Goal: Task Accomplishment & Management: Manage account settings

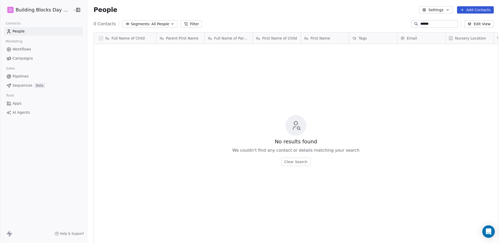
scroll to position [210, 413]
drag, startPoint x: 435, startPoint y: 26, endPoint x: 383, endPoint y: 20, distance: 52.4
click at [383, 20] on div "0 Contacts Segments: All People Filter ****** Edit View" at bounding box center [293, 24] width 413 height 8
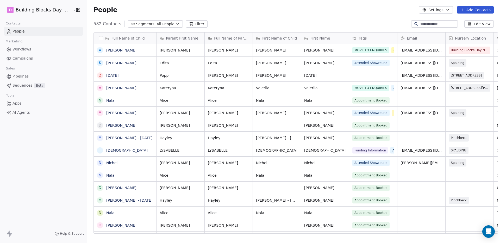
click at [370, 39] on div "Tags" at bounding box center [372, 38] width 41 height 5
click at [367, 18] on html "D Building Blocks Day Nurseries Contacts People Marketing Workflows Campaigns S…" at bounding box center [250, 121] width 500 height 243
click at [369, 37] on div "Tags" at bounding box center [372, 38] width 41 height 5
click at [370, 50] on span "Manage property" at bounding box center [369, 49] width 31 height 5
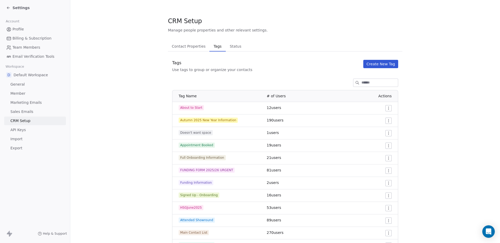
click at [7, 7] on icon at bounding box center [7, 7] width 1 height 1
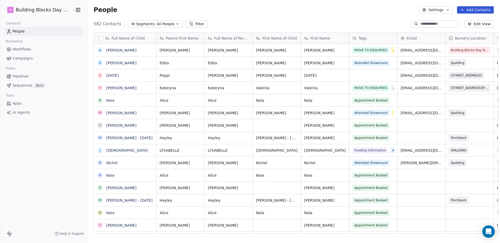
scroll to position [210, 413]
click at [23, 48] on span "Workflows" at bounding box center [22, 49] width 19 height 5
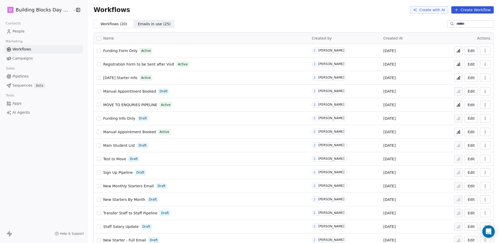
click at [149, 24] on span "Emails in use ( 25 )" at bounding box center [154, 23] width 33 height 5
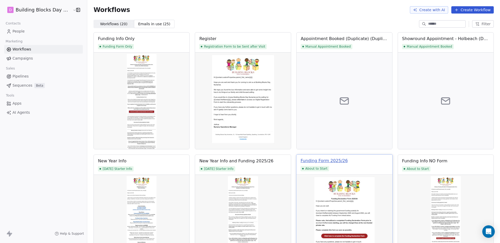
click at [330, 161] on div "Funding Form 2025/26" at bounding box center [324, 161] width 47 height 6
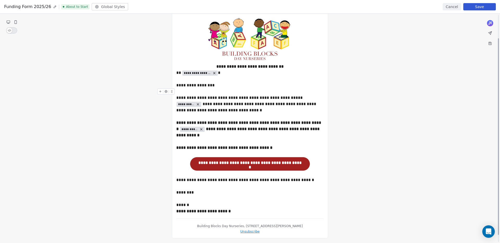
scroll to position [36, 0]
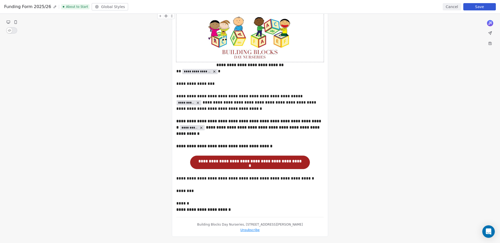
click at [447, 2] on div "Funding Form 2025/26 About to Start Global Styles Cancel Save" at bounding box center [250, 7] width 500 height 14
click at [450, 5] on button "Cancel" at bounding box center [452, 6] width 18 height 7
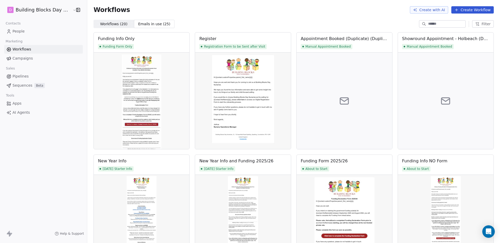
click at [109, 20] on span "Workflows ( 20 ) Workflows ( 20 )" at bounding box center [113, 24] width 40 height 8
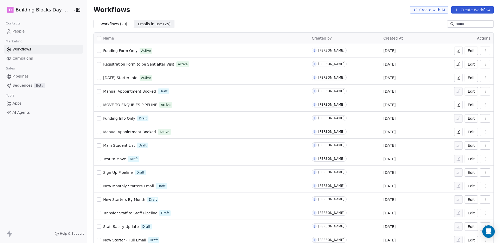
click at [122, 51] on span "Funding Form Only" at bounding box center [120, 51] width 34 height 4
click at [26, 32] on link "People" at bounding box center [43, 31] width 79 height 9
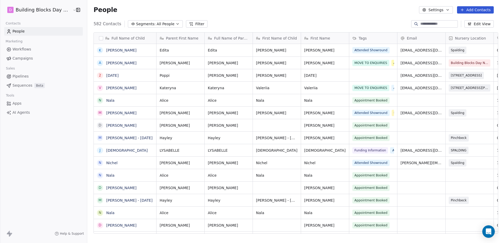
scroll to position [210, 413]
click at [425, 25] on input at bounding box center [438, 23] width 36 height 5
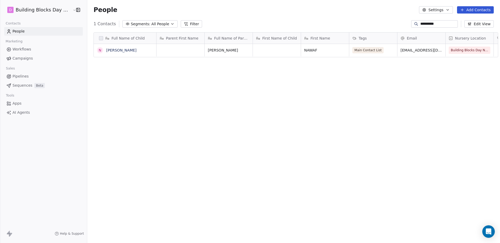
type input "**********"
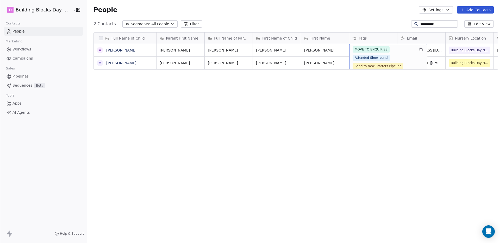
scroll to position [4, 0]
click at [319, 70] on div "Full Name of Child A Alfie A Alfie Gent Parent First Name Full Name of Parent F…" at bounding box center [293, 135] width 413 height 214
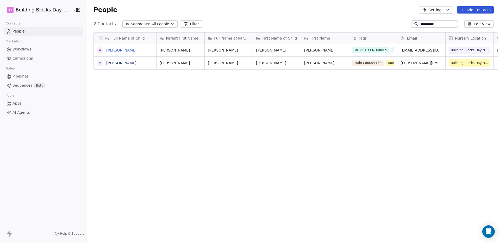
click at [107, 49] on link "Alfie" at bounding box center [121, 50] width 30 height 4
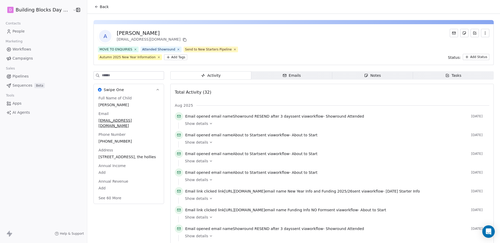
click at [100, 7] on span "Back" at bounding box center [104, 6] width 9 height 5
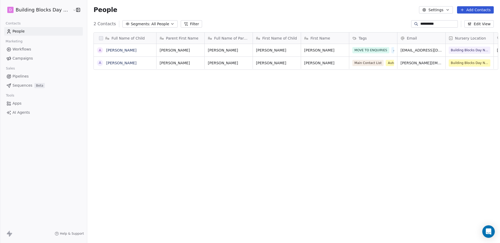
scroll to position [210, 413]
click at [379, 54] on div "MOVE TO ENQUIRIES Attended Showround Send to New Starters Pipeline Autumn 2025 …" at bounding box center [384, 61] width 62 height 31
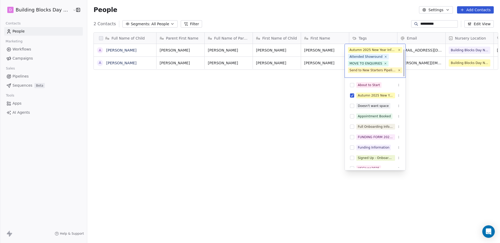
scroll to position [5, 0]
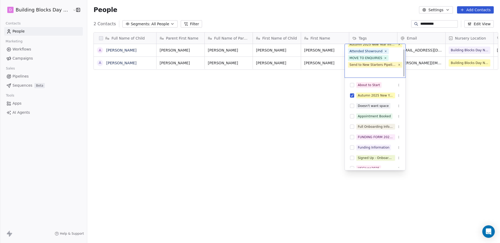
click at [393, 54] on div "Autumn 2025 New Year Information Attended Showround MOVE TO ENQUIRIES Send to N…" at bounding box center [375, 58] width 61 height 39
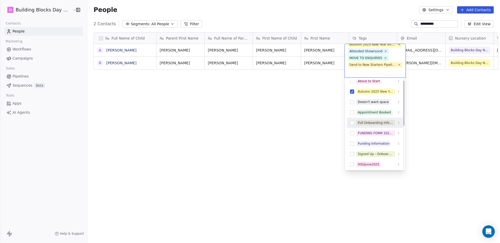
scroll to position [4, 0]
click at [383, 129] on div "FUNDING FORM 2025/26 URGENT" at bounding box center [375, 133] width 57 height 8
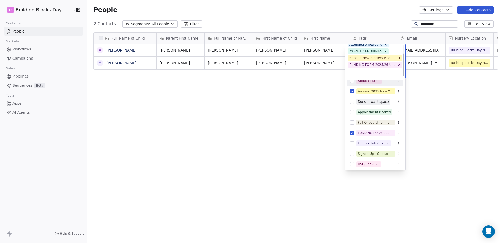
click at [331, 19] on html "**********" at bounding box center [250, 121] width 500 height 243
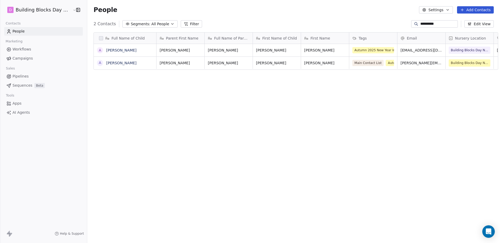
click at [441, 27] on div "**********" at bounding box center [434, 23] width 47 height 7
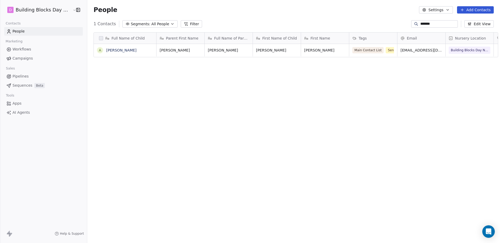
scroll to position [210, 413]
click at [358, 52] on span "Main Contact List" at bounding box center [368, 49] width 31 height 6
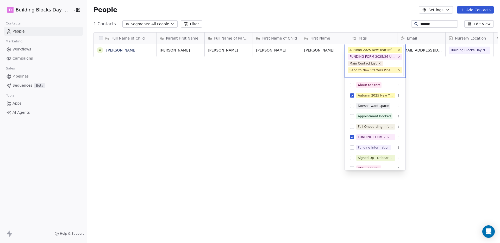
scroll to position [5, 0]
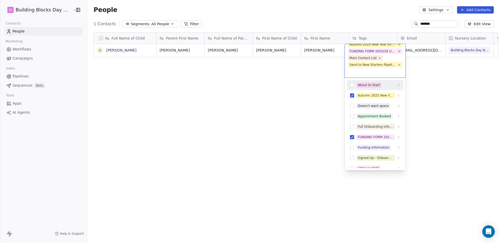
click at [399, 52] on icon at bounding box center [398, 50] width 3 height 3
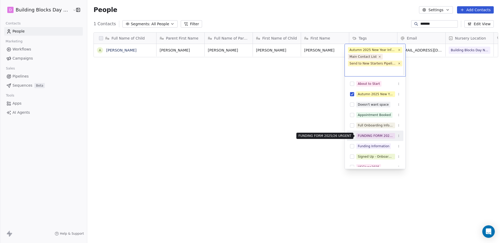
click at [352, 134] on button "Suggestions" at bounding box center [352, 136] width 4 height 4
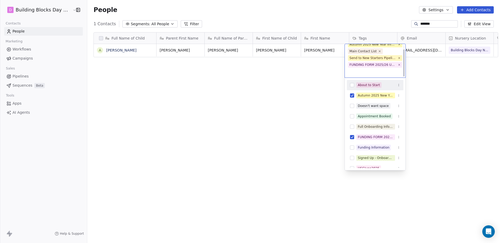
click at [365, 14] on html "D Building Blocks Day Nurseries Contacts People Marketing Workflows Campaigns S…" at bounding box center [250, 121] width 500 height 243
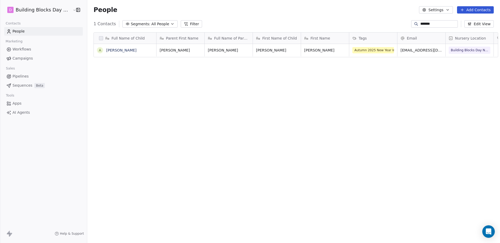
click at [438, 25] on input "*******" at bounding box center [438, 23] width 36 height 5
click at [364, 53] on div "Main Contact List Send to New Starters Pipeline Autumn 2025 New Year Informatio…" at bounding box center [384, 61] width 62 height 31
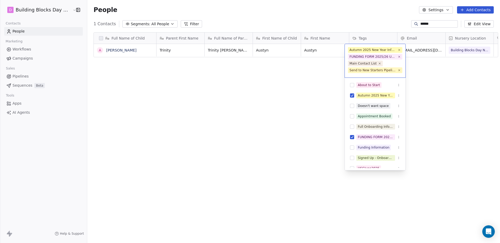
scroll to position [5, 0]
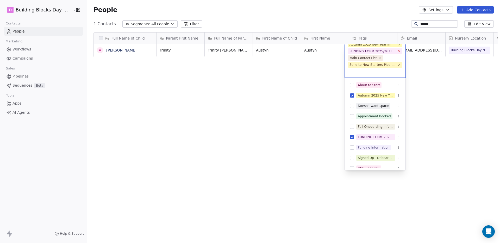
click at [400, 52] on icon at bounding box center [399, 52] width 2 height 2
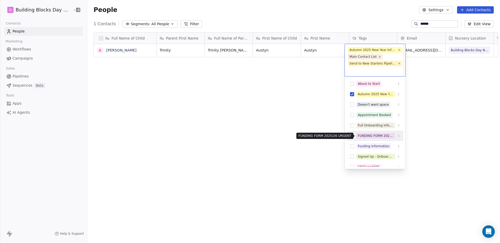
click at [355, 135] on div "FUNDING FORM 2025/26 URGENT" at bounding box center [375, 136] width 57 height 8
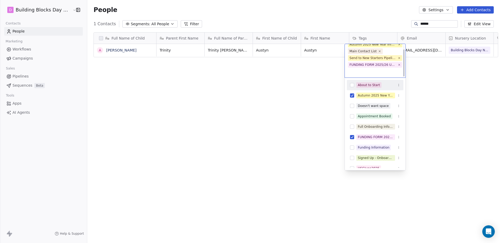
click at [373, 2] on html "D Building Blocks Day Nurseries Contacts People Marketing Workflows Campaigns S…" at bounding box center [250, 121] width 500 height 243
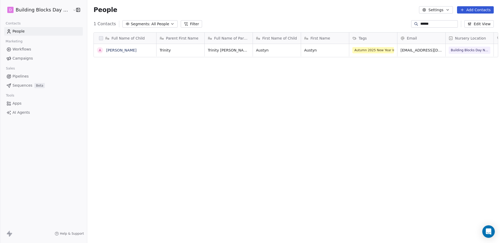
drag, startPoint x: 437, startPoint y: 26, endPoint x: 404, endPoint y: 23, distance: 33.2
click at [404, 23] on div "1 Contacts Segments: All People Filter ****** Edit View" at bounding box center [293, 24] width 413 height 8
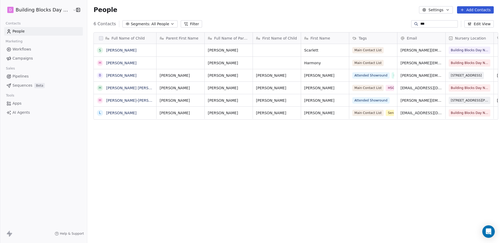
scroll to position [0, 0]
click at [375, 76] on span "Attended Showround" at bounding box center [371, 75] width 37 height 6
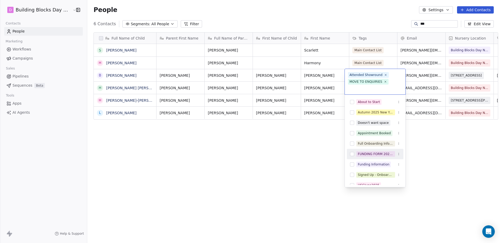
click at [358, 152] on div "FUNDING FORM 2025/26 URGENT" at bounding box center [376, 154] width 36 height 5
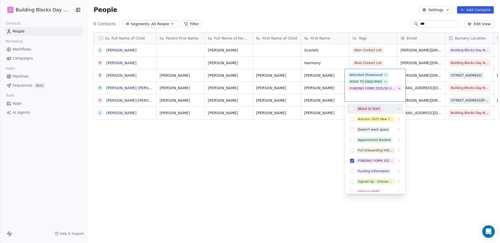
click at [360, 20] on html "D Building Blocks Day Nurseries Contacts People Marketing Workflows Campaigns S…" at bounding box center [250, 121] width 500 height 243
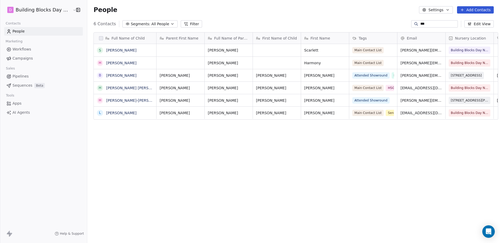
click at [443, 24] on input "***" at bounding box center [438, 23] width 36 height 5
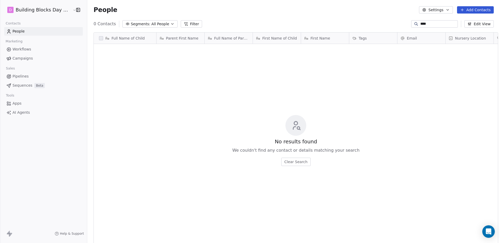
scroll to position [210, 413]
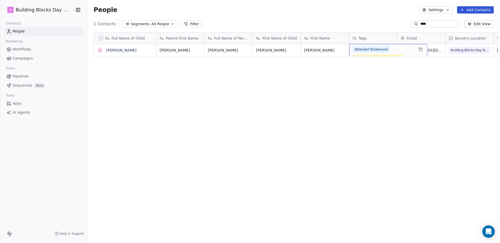
click at [367, 49] on span "Attended Showround" at bounding box center [371, 49] width 37 height 6
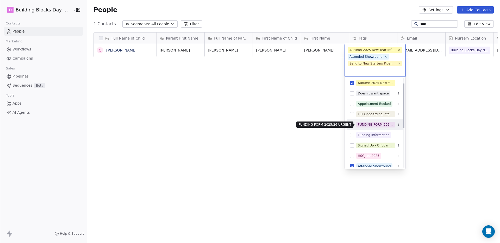
click at [357, 124] on span "FUNDING FORM 2025/26 URGENT" at bounding box center [375, 125] width 39 height 6
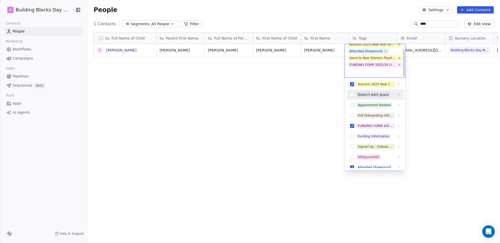
click at [370, 15] on html "D Building Blocks Day Nurseries Contacts People Marketing Workflows Campaigns S…" at bounding box center [250, 121] width 500 height 243
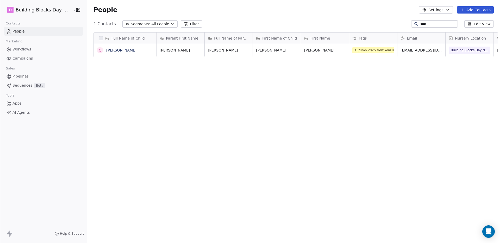
click at [439, 26] on input "****" at bounding box center [438, 23] width 36 height 5
click at [368, 51] on span "Main Contact List" at bounding box center [368, 49] width 31 height 6
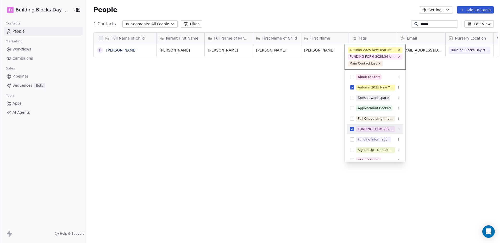
click at [379, 125] on div "FUNDING FORM 2025/26 URGENT" at bounding box center [375, 129] width 57 height 8
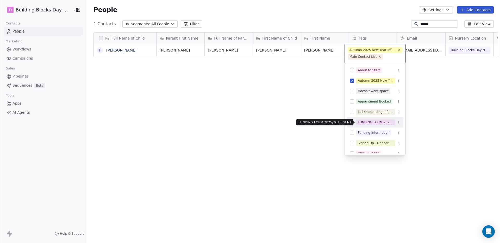
click at [379, 121] on div "FUNDING FORM 2025/26 URGENT" at bounding box center [376, 122] width 36 height 5
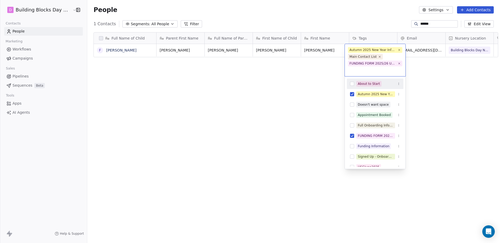
click at [363, 13] on html "D Building Blocks Day Nurseries Contacts People Marketing Workflows Campaigns S…" at bounding box center [250, 121] width 500 height 243
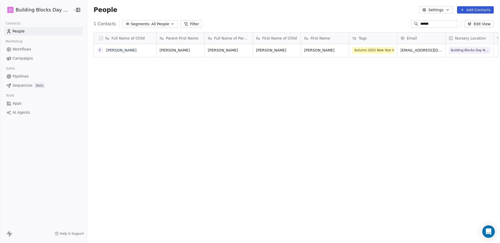
click at [435, 24] on input "******" at bounding box center [438, 23] width 36 height 5
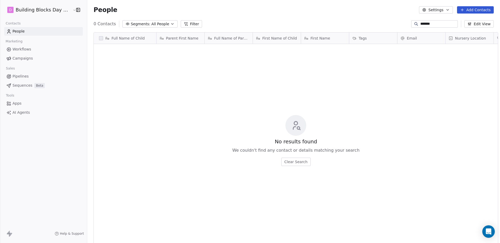
type input "*******"
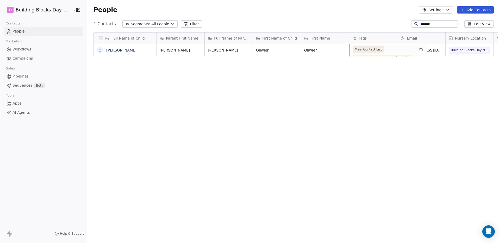
click at [378, 53] on div "Main Contact List Autumn 2025 New Year Information FUNDING FORM 2025/26 URGENT" at bounding box center [384, 57] width 62 height 23
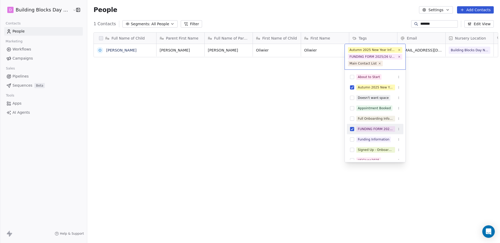
click at [361, 128] on div "FUNDING FORM 2025/26 URGENT" at bounding box center [376, 129] width 36 height 5
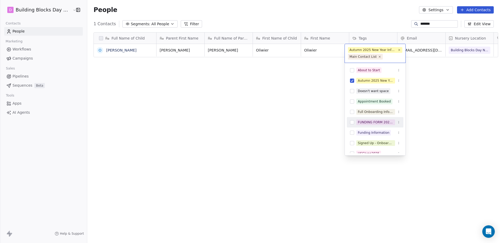
click at [357, 124] on span "FUNDING FORM 2025/26 URGENT" at bounding box center [375, 123] width 39 height 6
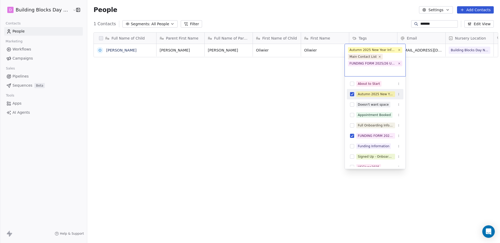
click at [339, 22] on html "D Building Blocks Day Nurseries Contacts People Marketing Workflows Campaigns S…" at bounding box center [250, 121] width 500 height 243
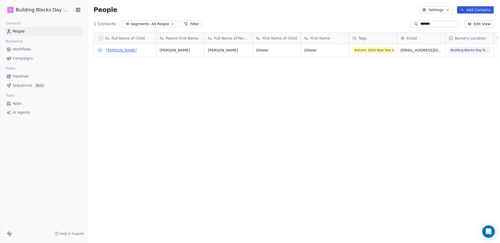
click at [117, 48] on link "Oliwier Rzeznik" at bounding box center [121, 50] width 30 height 4
